Goal: Transaction & Acquisition: Purchase product/service

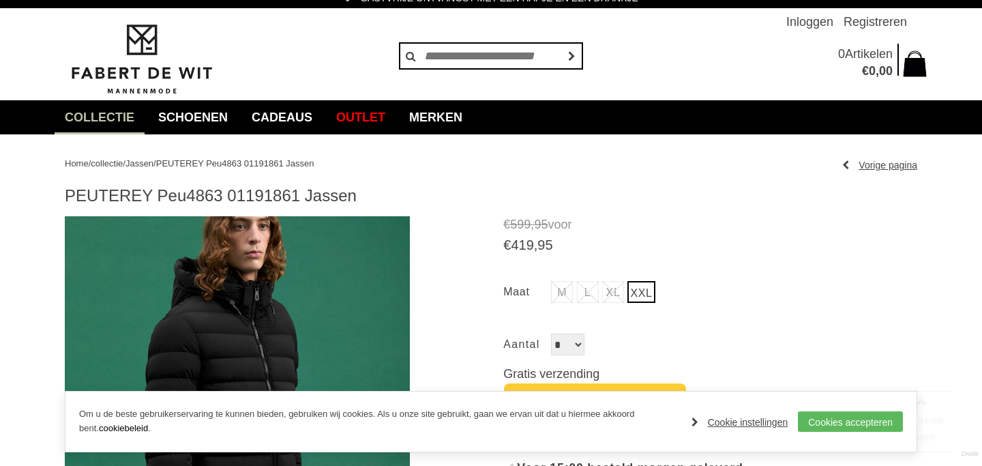
scroll to position [84, 0]
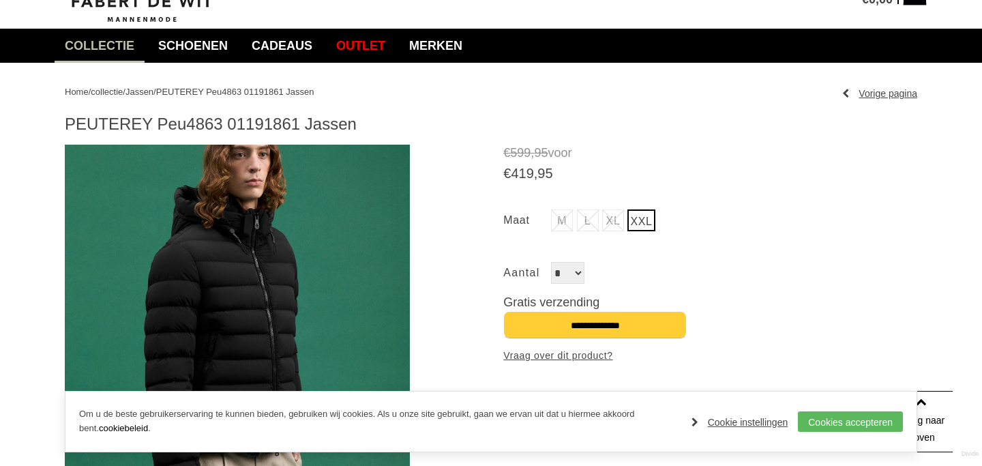
click at [303, 273] on img at bounding box center [237, 352] width 345 height 414
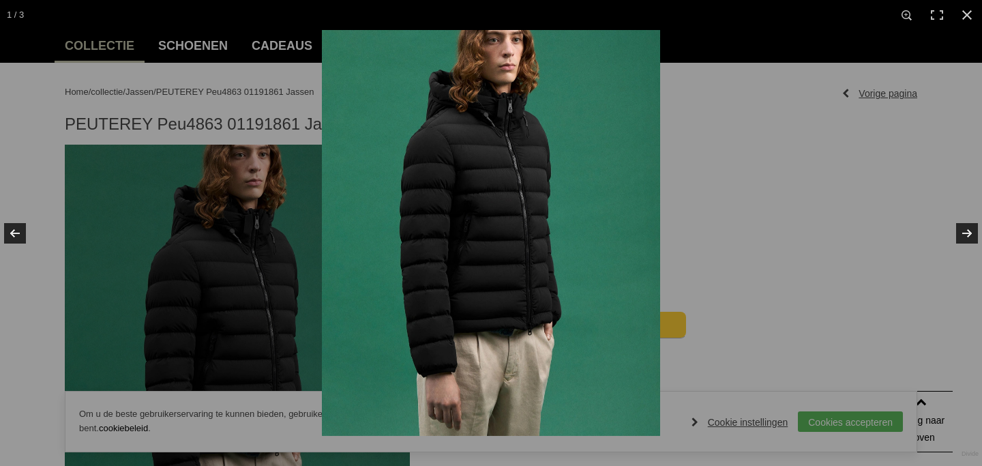
click at [528, 192] on img at bounding box center [491, 233] width 338 height 406
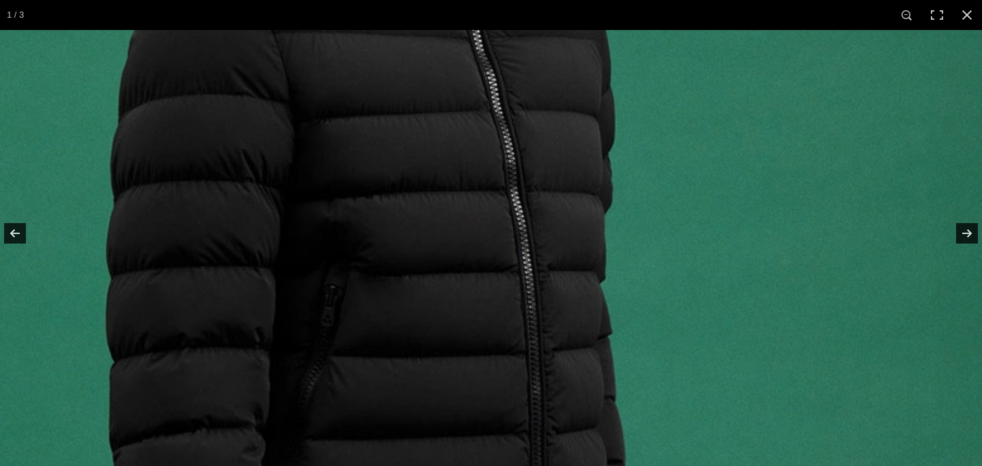
click at [458, 215] on img at bounding box center [413, 330] width 1137 height 1364
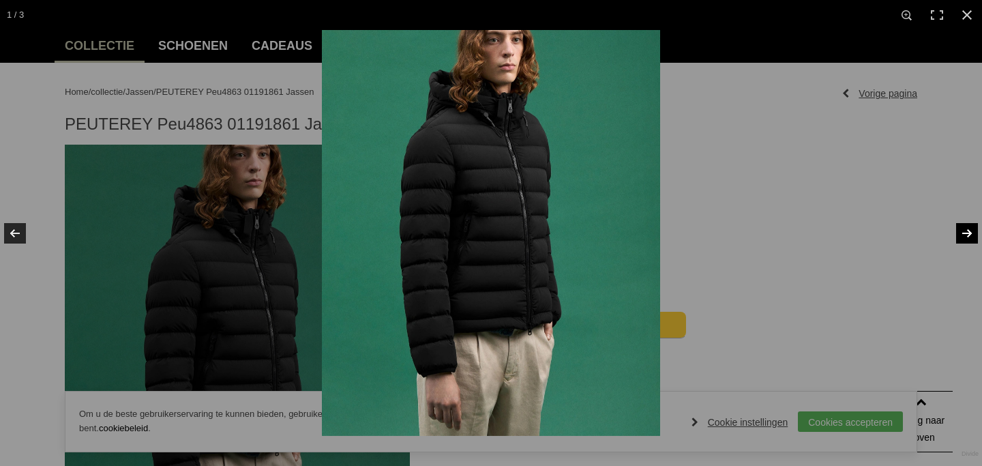
click at [970, 228] on link at bounding box center [958, 233] width 48 height 68
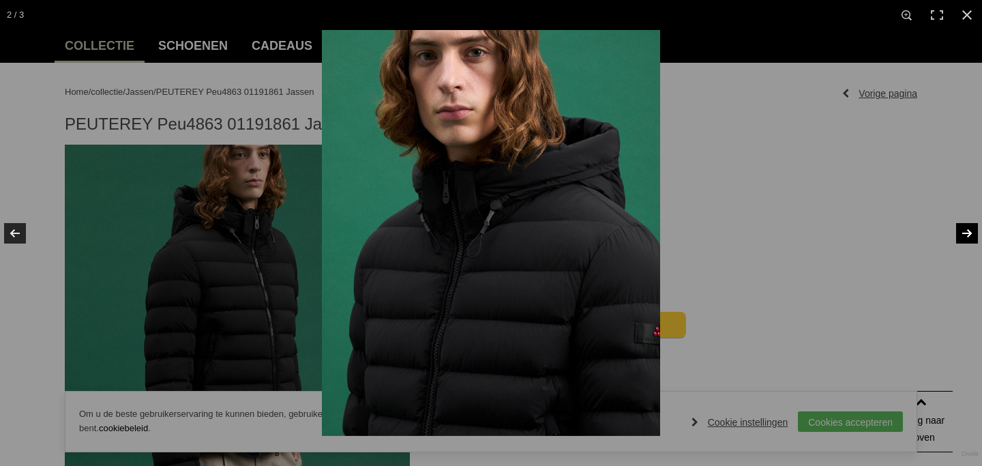
click at [970, 228] on link at bounding box center [958, 233] width 48 height 68
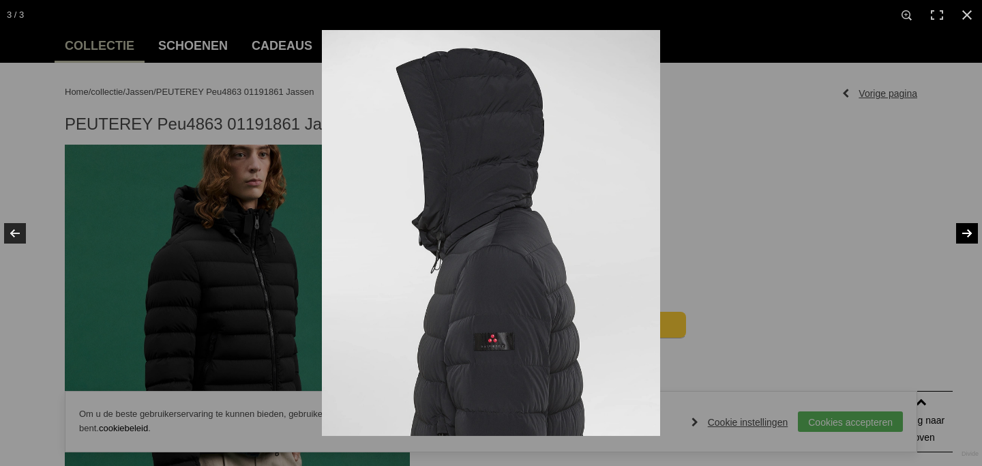
click at [970, 228] on link at bounding box center [958, 233] width 48 height 68
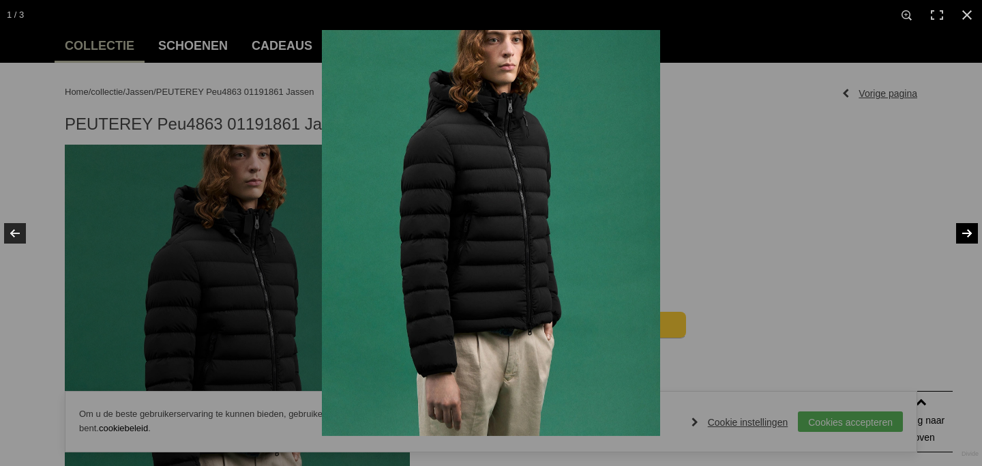
click at [970, 228] on link at bounding box center [958, 233] width 48 height 68
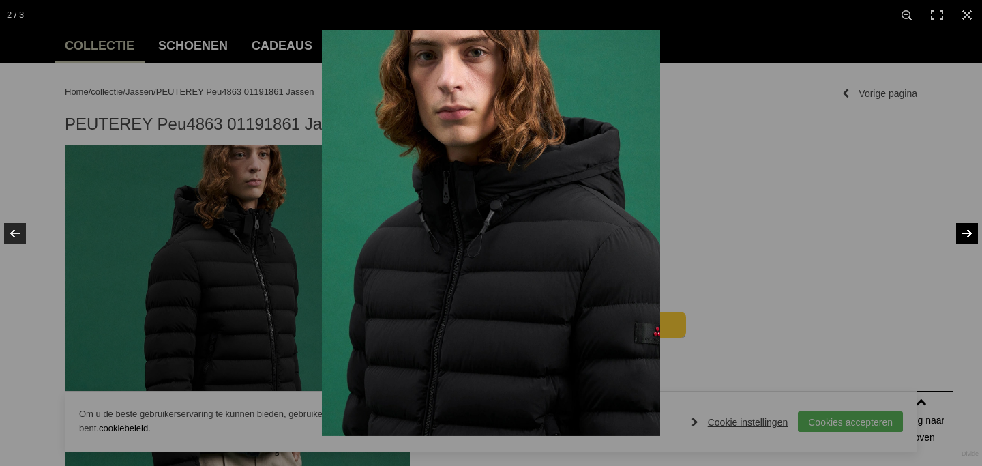
click at [970, 228] on link at bounding box center [958, 233] width 48 height 68
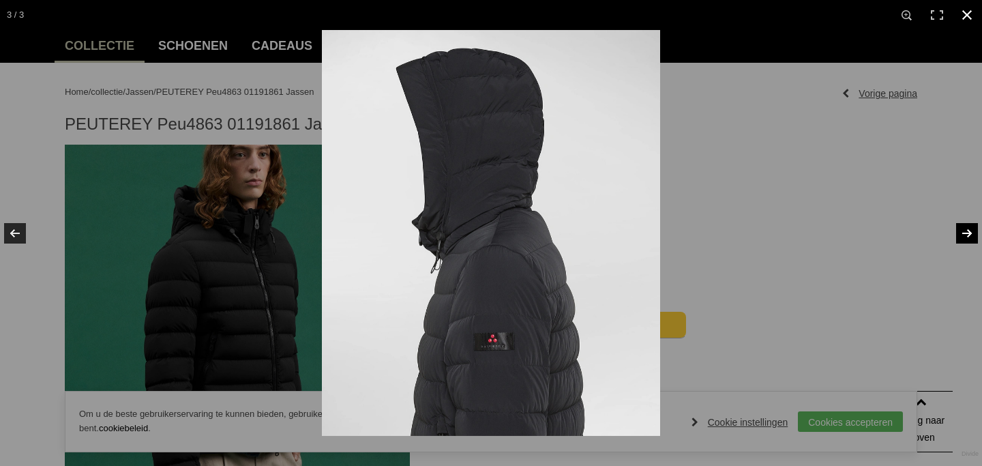
click at [811, 260] on div at bounding box center [813, 263] width 982 height 466
